Goal: Task Accomplishment & Management: Use online tool/utility

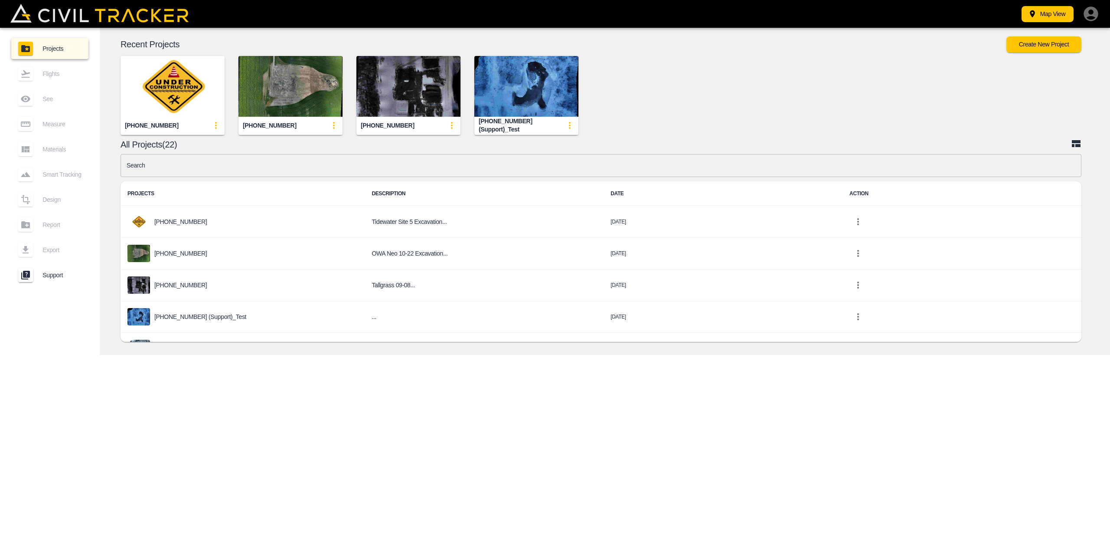
click at [1091, 16] on icon "button" at bounding box center [1091, 13] width 17 height 17
click at [821, 57] on div at bounding box center [555, 277] width 1110 height 555
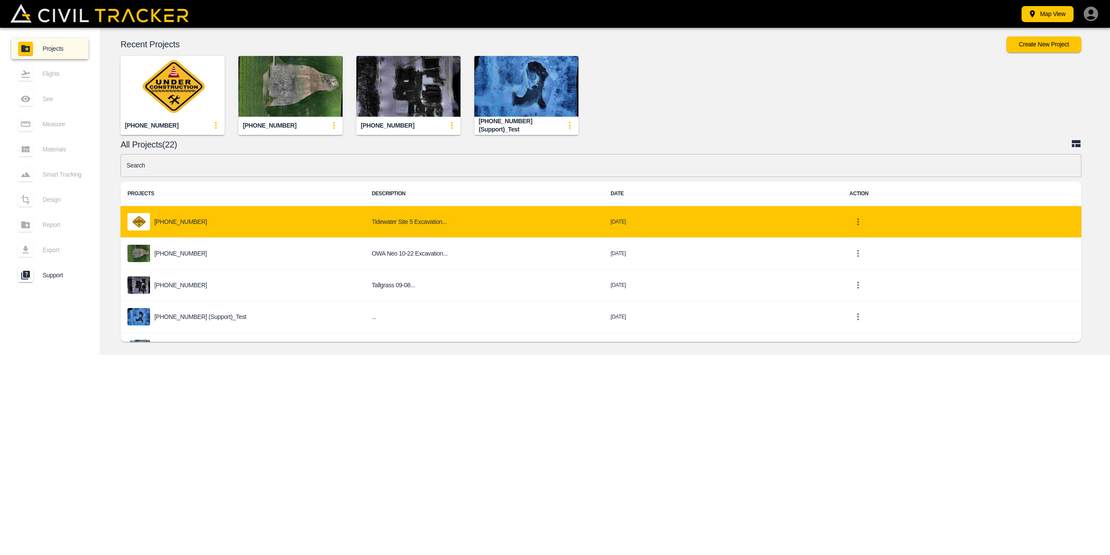
click at [189, 223] on div "[PHONE_NUMBER]" at bounding box center [243, 221] width 230 height 17
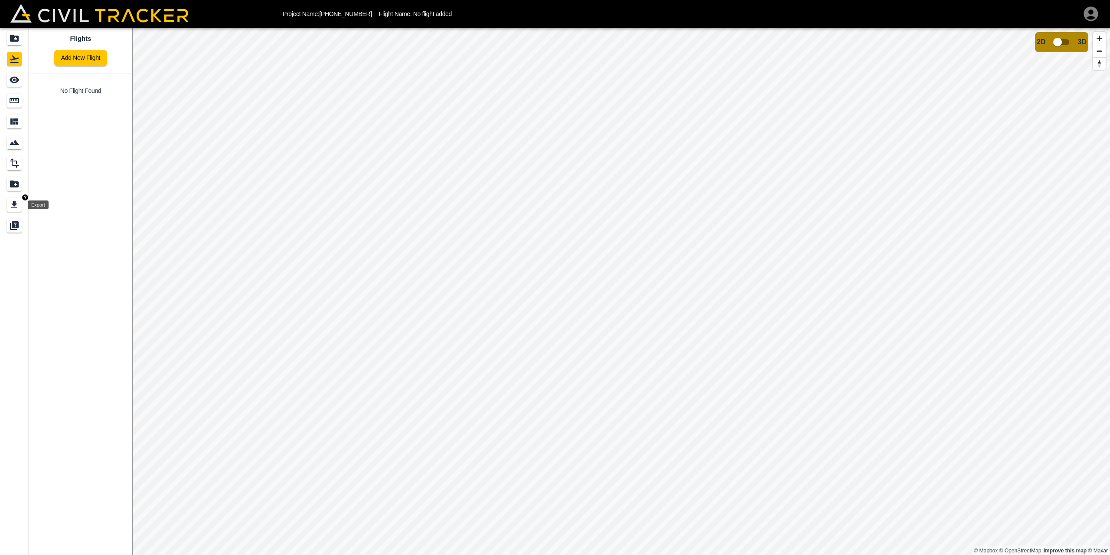
click at [11, 208] on icon "Export" at bounding box center [14, 205] width 10 height 10
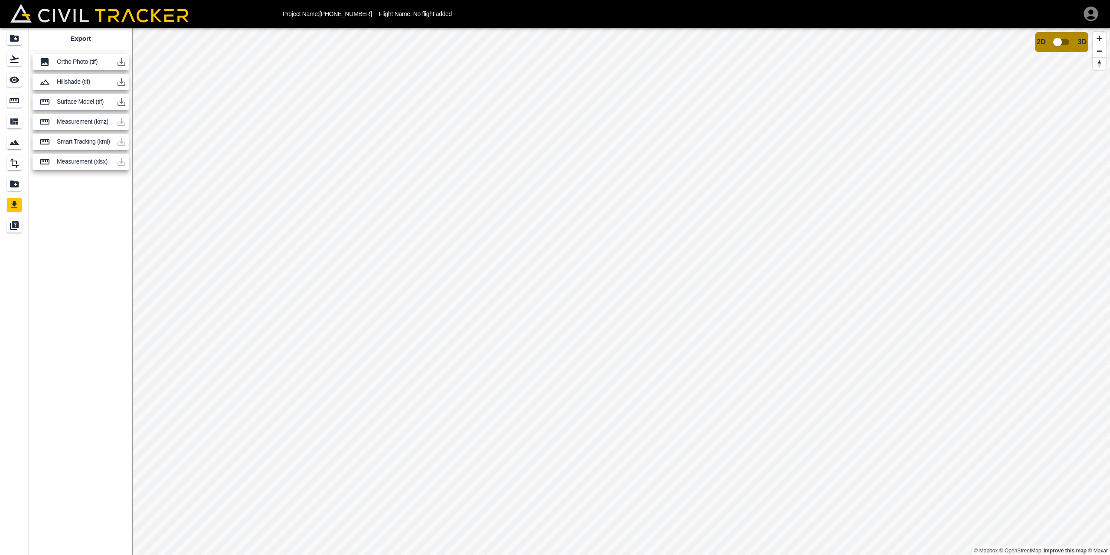
click at [58, 231] on div "Export Ortho Photo (tif) Hillshade (tif) Surface Model (tif) Measurement (kmz) …" at bounding box center [80, 291] width 103 height 527
click at [16, 225] on icon "Support" at bounding box center [15, 224] width 7 height 7
click at [25, 217] on img "button" at bounding box center [25, 218] width 6 height 6
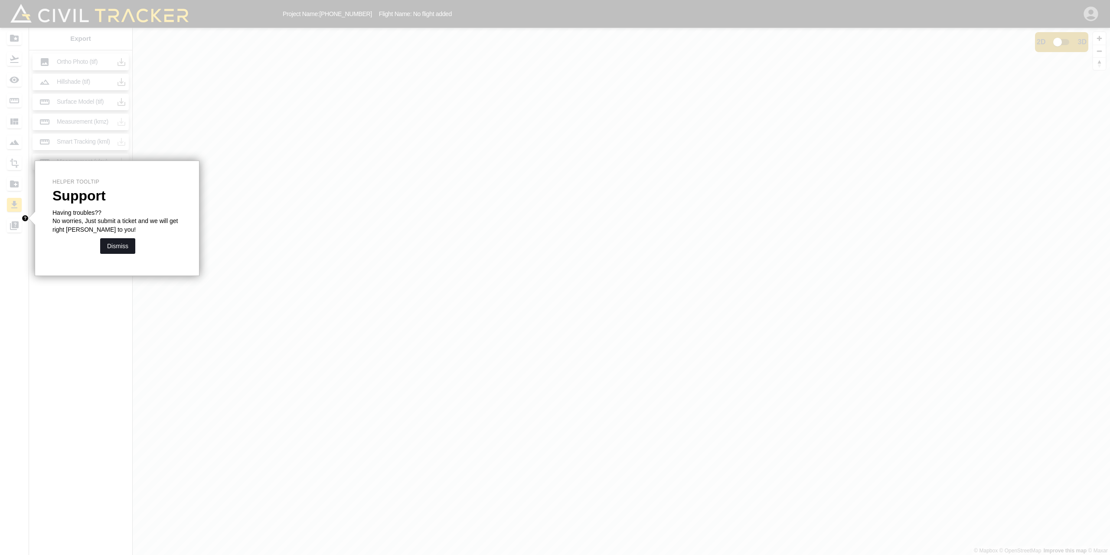
click at [119, 248] on button "Dismiss" at bounding box center [117, 246] width 35 height 16
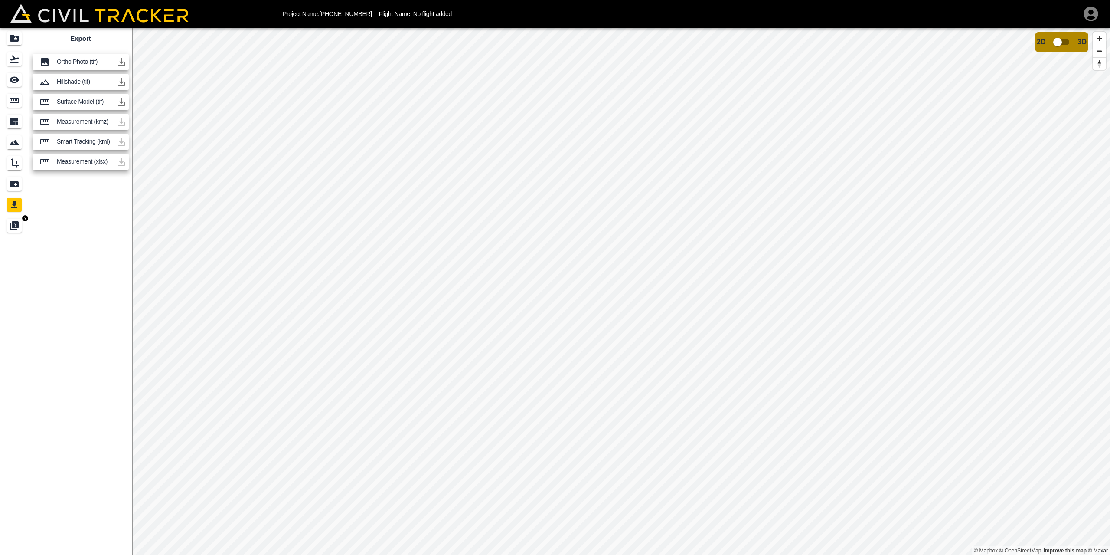
click at [16, 229] on icon "Support" at bounding box center [13, 226] width 7 height 7
